Goal: Find specific page/section: Find specific page/section

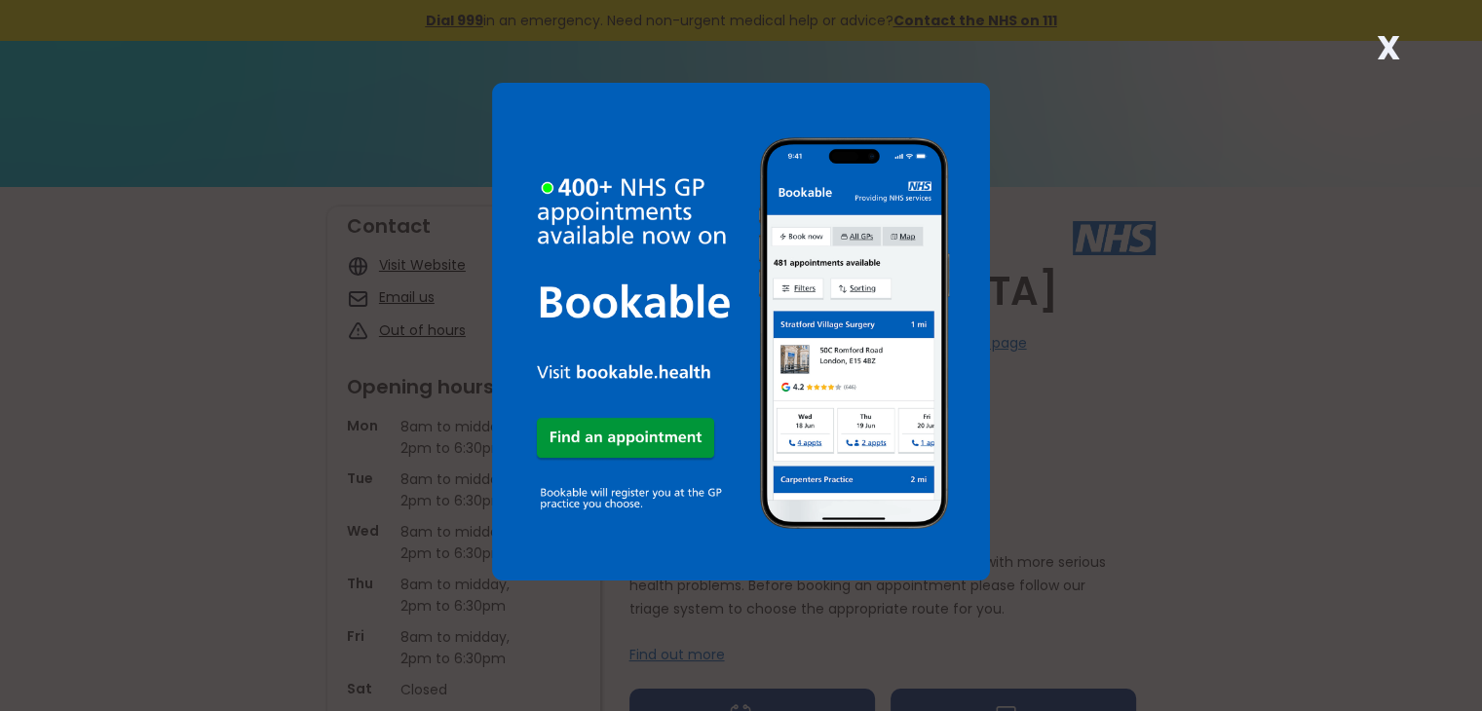
click at [1384, 51] on strong "X" at bounding box center [1388, 47] width 23 height 47
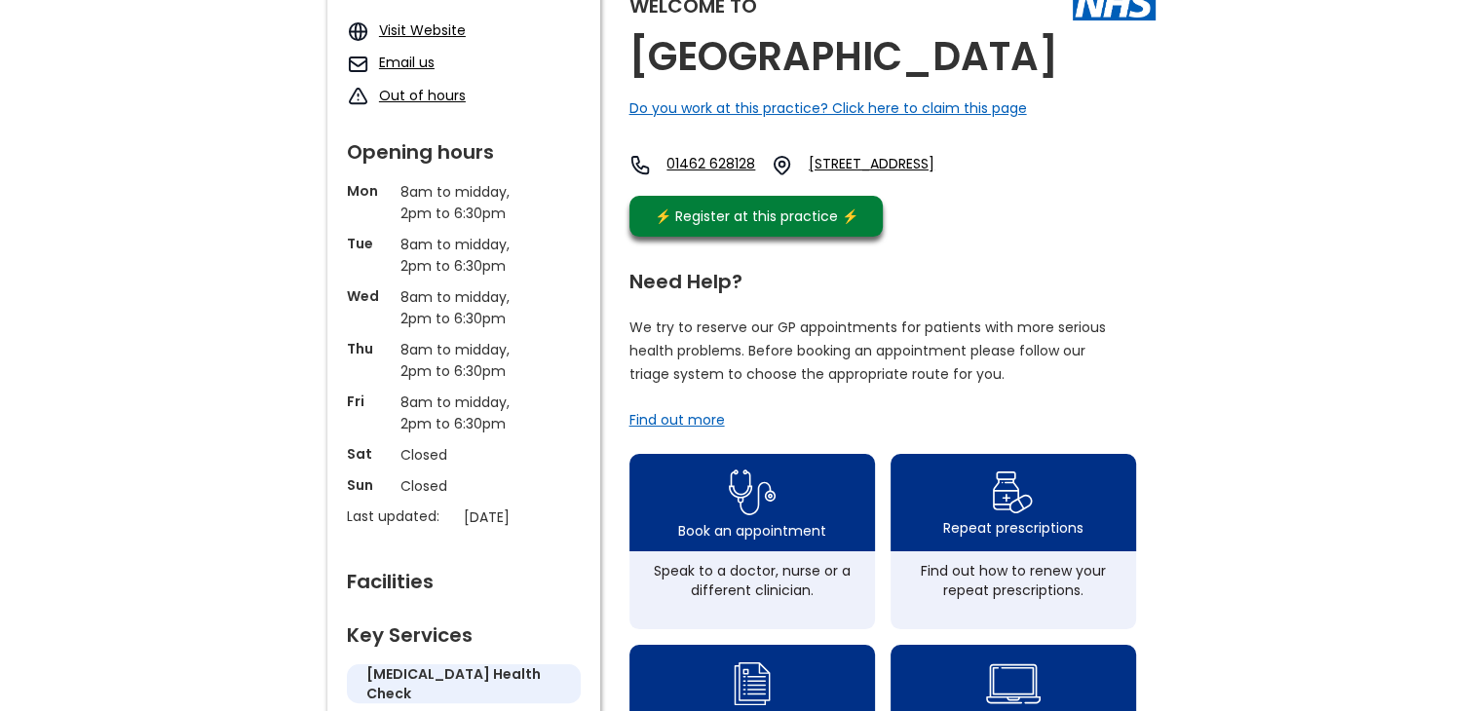
scroll to position [247, 0]
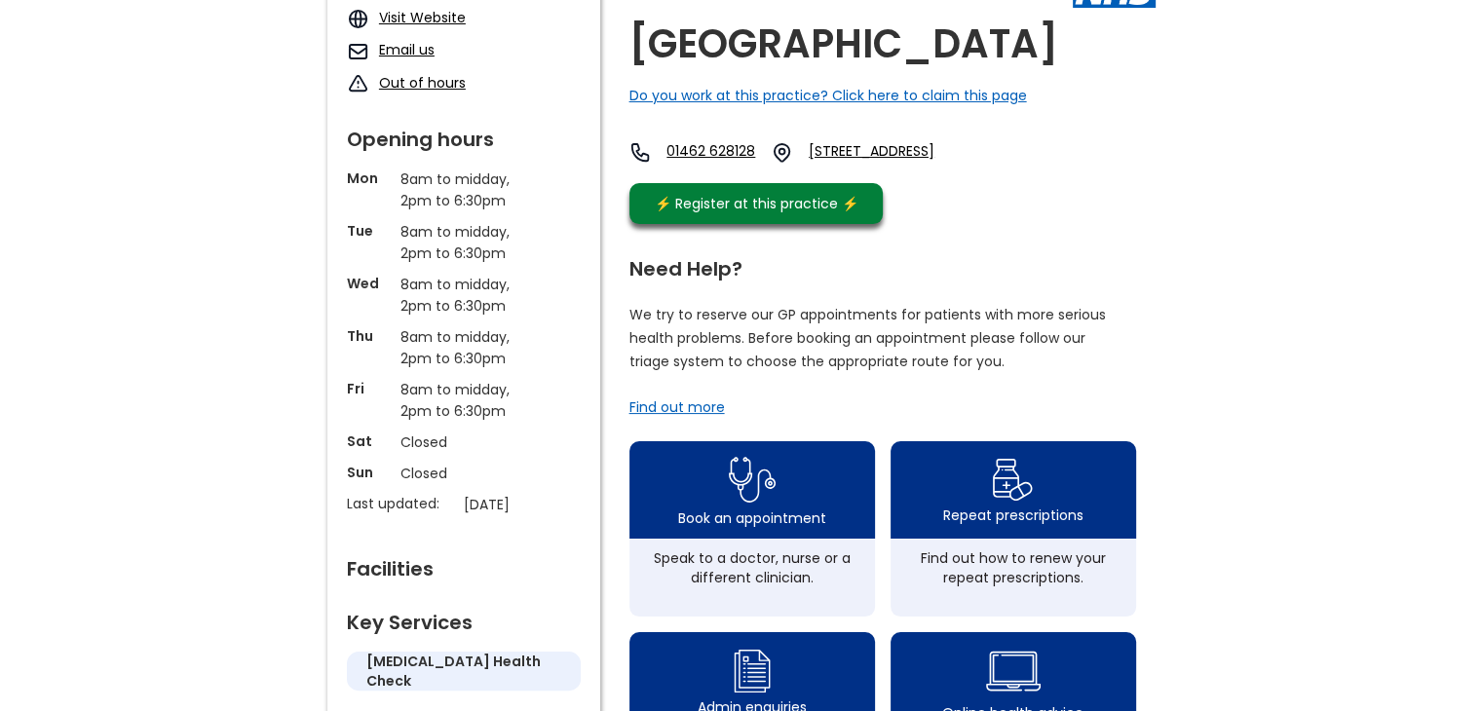
click at [437, 19] on link "Visit Website" at bounding box center [422, 17] width 87 height 19
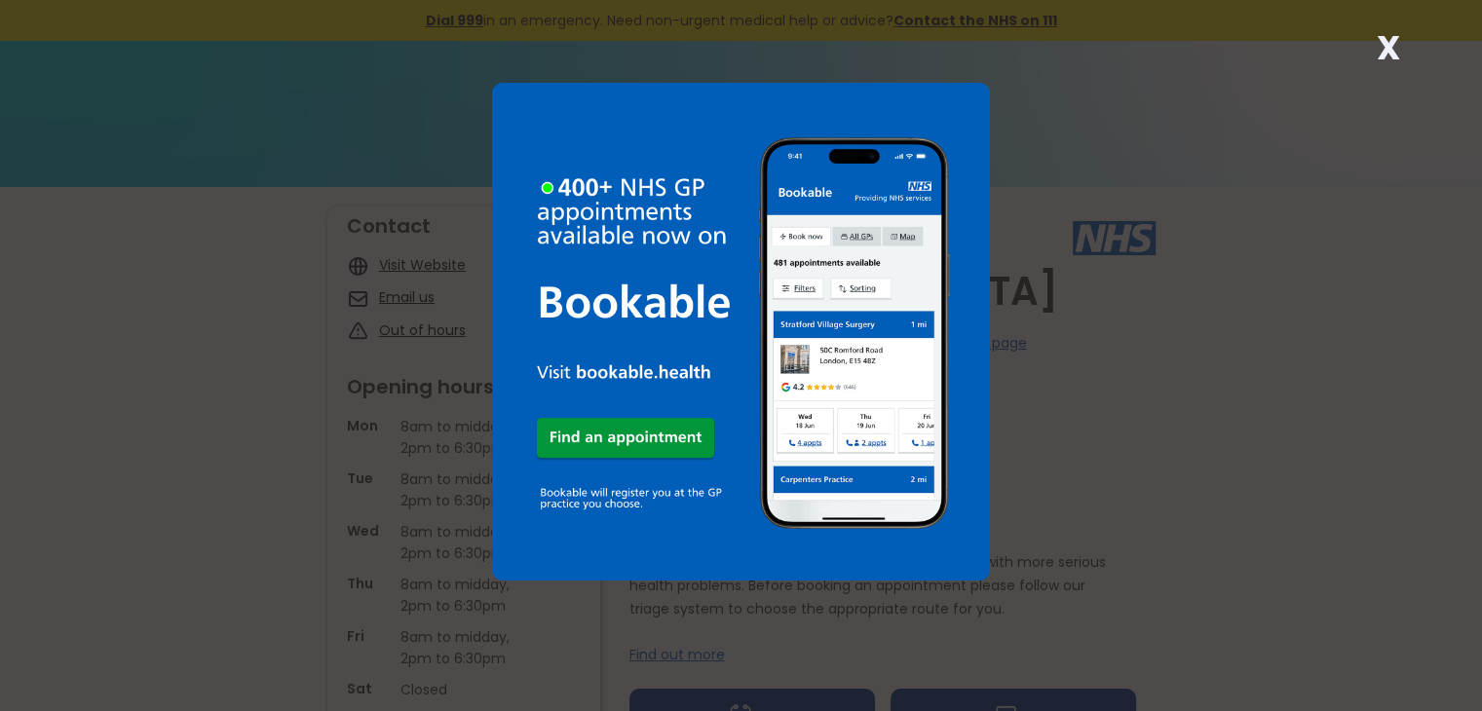
click at [1389, 53] on strong "X" at bounding box center [1388, 47] width 23 height 47
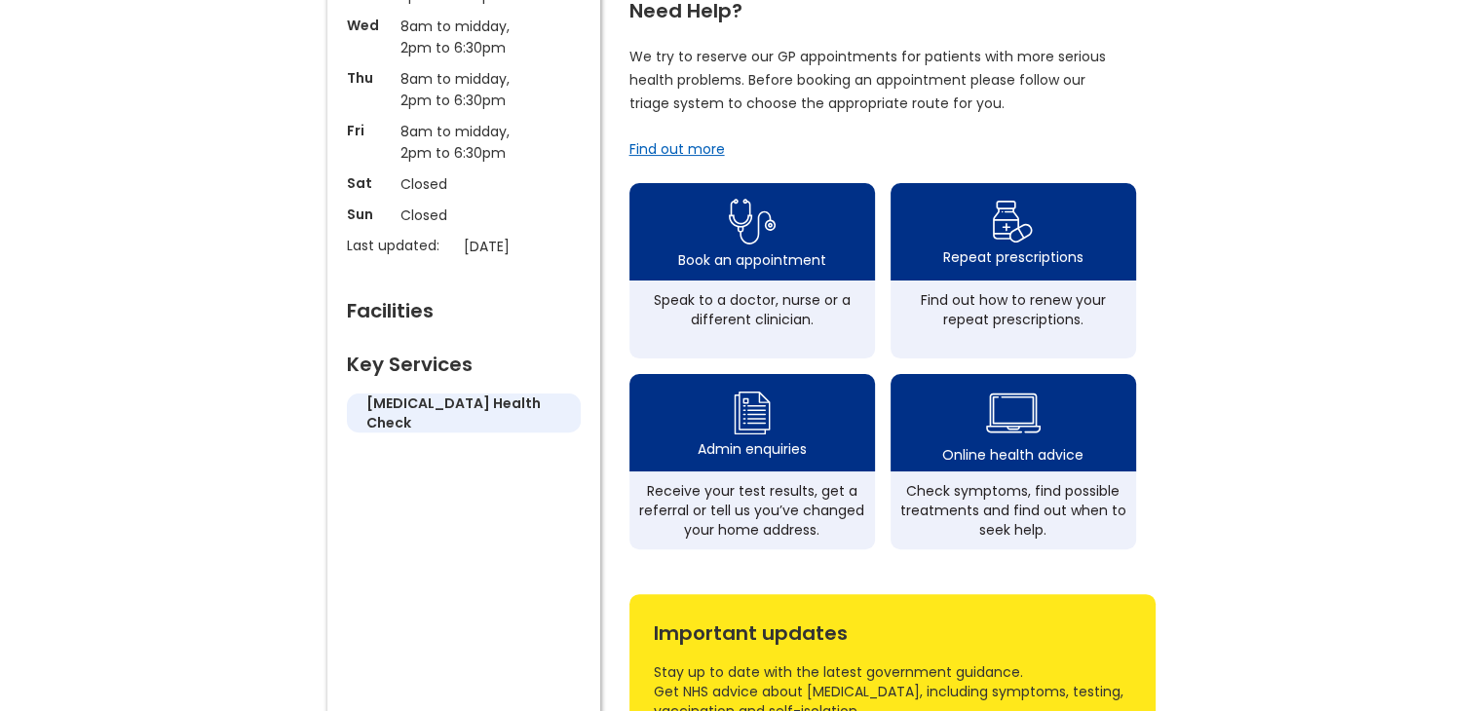
scroll to position [515, 0]
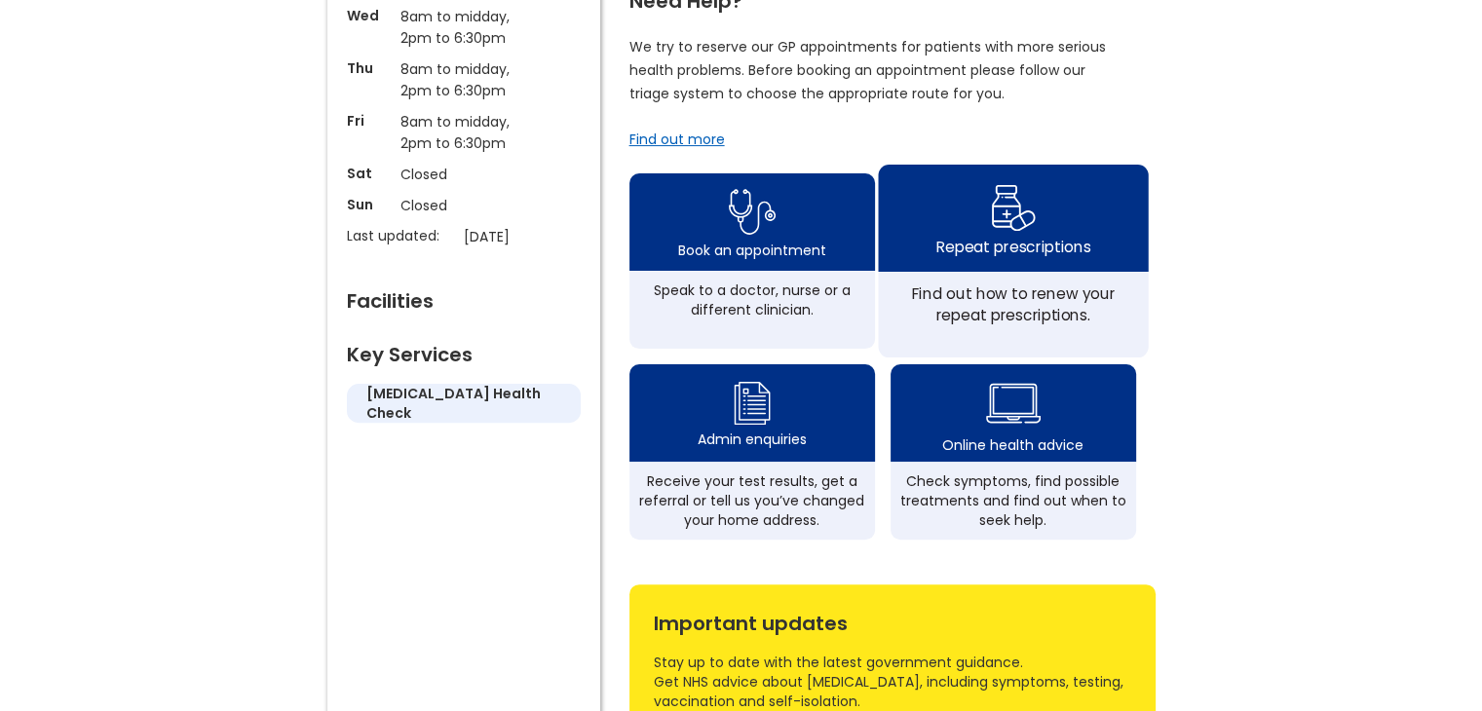
click at [1000, 256] on div "Repeat prescriptions" at bounding box center [1012, 246] width 154 height 21
